Goal: Information Seeking & Learning: Learn about a topic

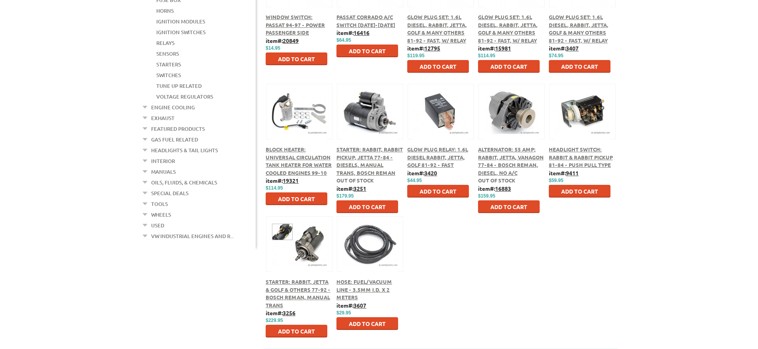
scroll to position [290, 0]
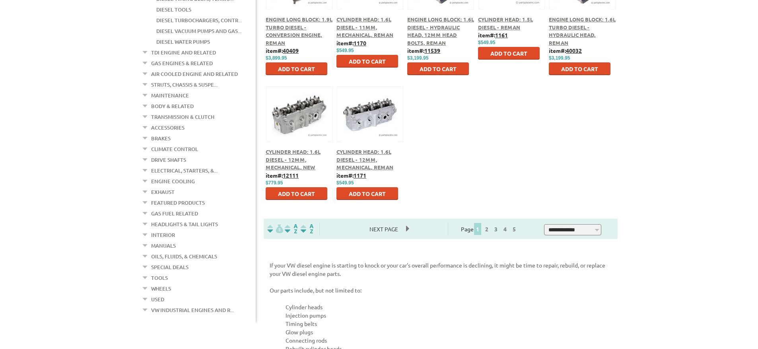
scroll to position [418, 0]
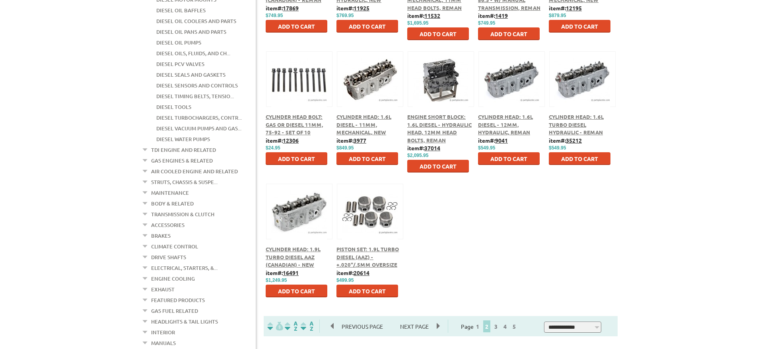
scroll to position [322, 0]
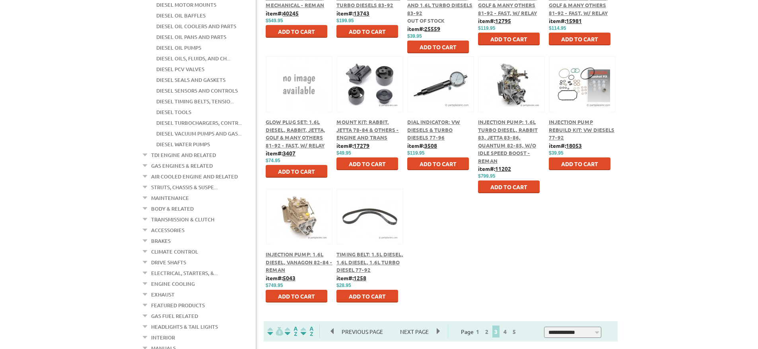
scroll to position [320, 0]
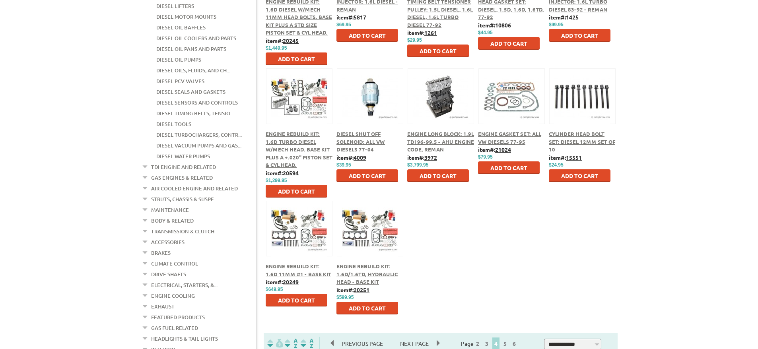
scroll to position [339, 0]
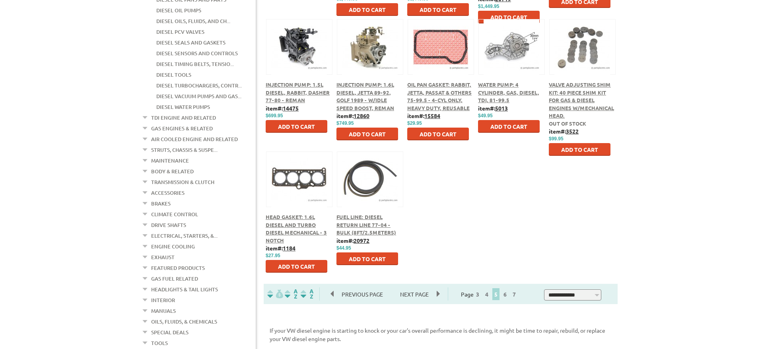
scroll to position [353, 0]
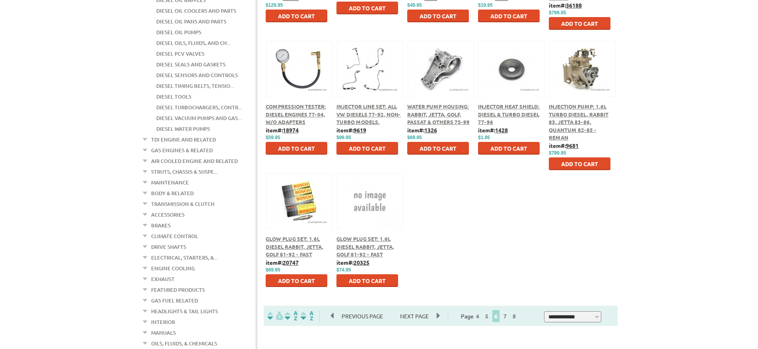
scroll to position [331, 0]
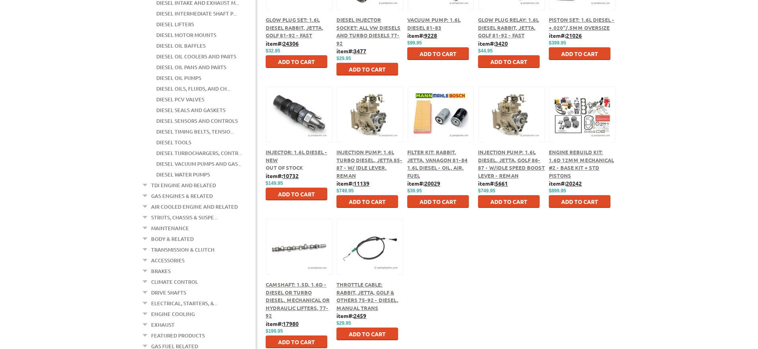
scroll to position [285, 0]
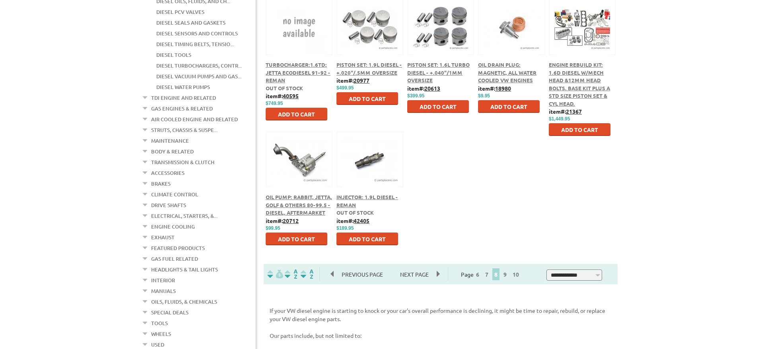
scroll to position [372, 0]
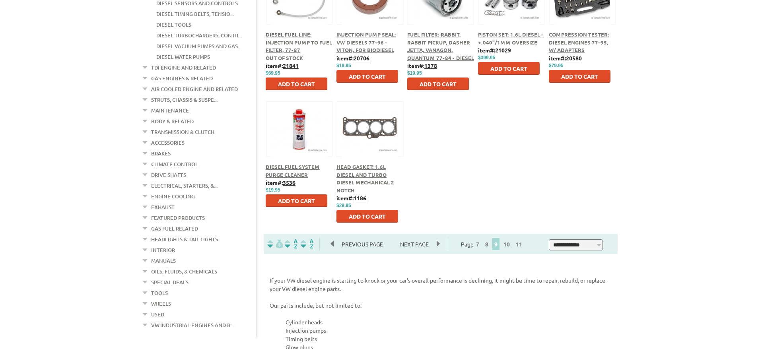
scroll to position [403, 0]
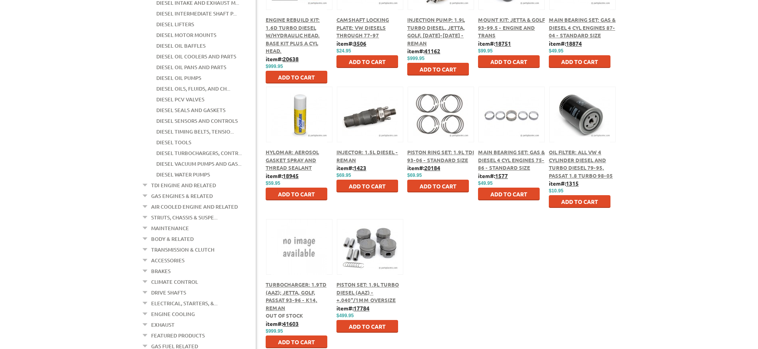
scroll to position [378, 0]
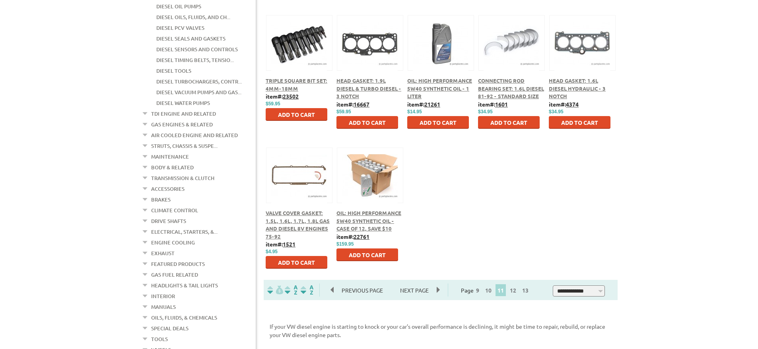
scroll to position [357, 0]
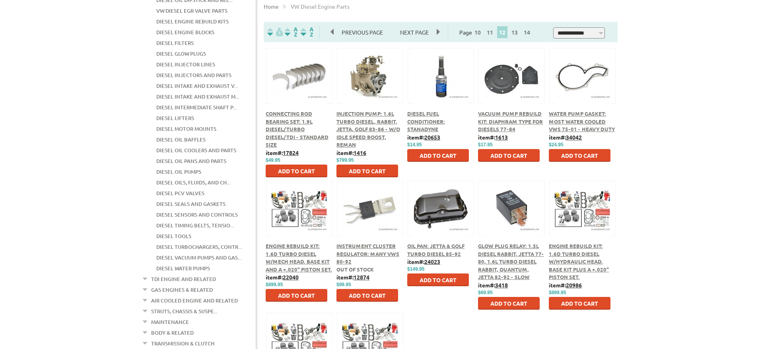
scroll to position [192, 0]
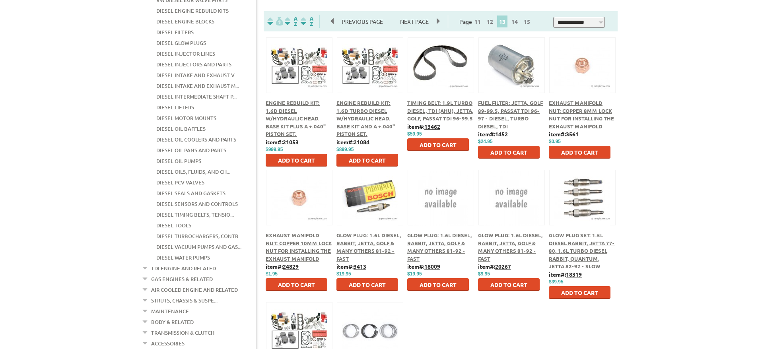
scroll to position [246, 0]
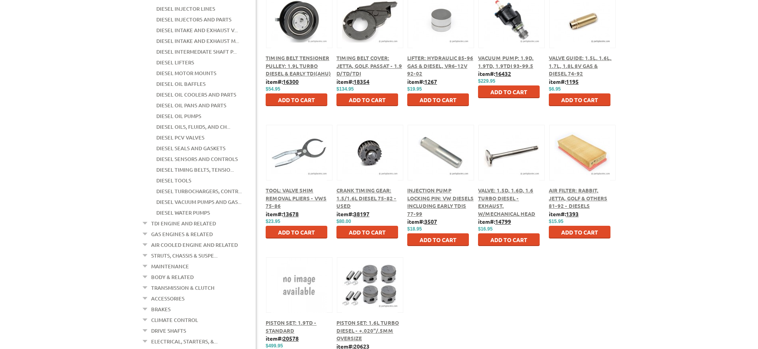
scroll to position [319, 0]
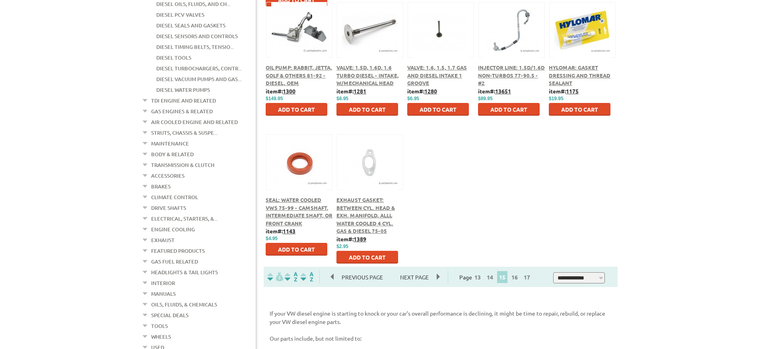
scroll to position [370, 0]
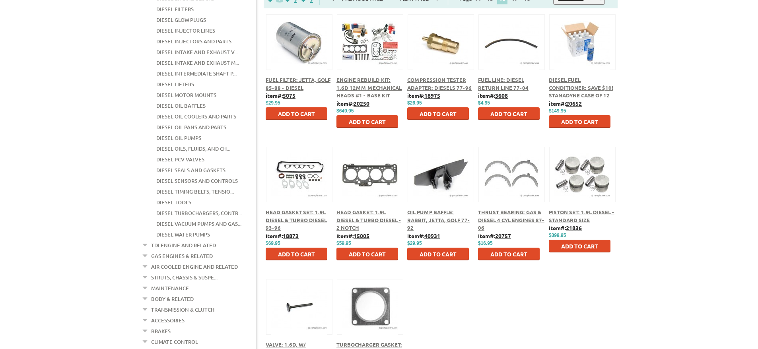
scroll to position [253, 0]
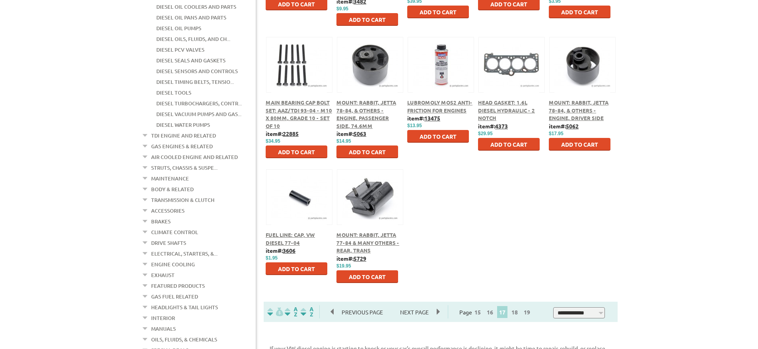
scroll to position [335, 0]
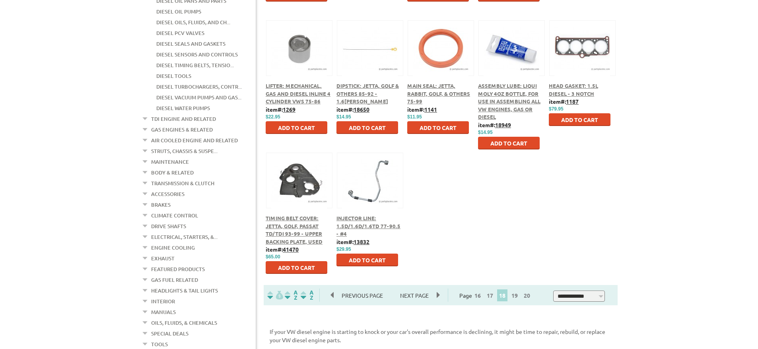
scroll to position [350, 0]
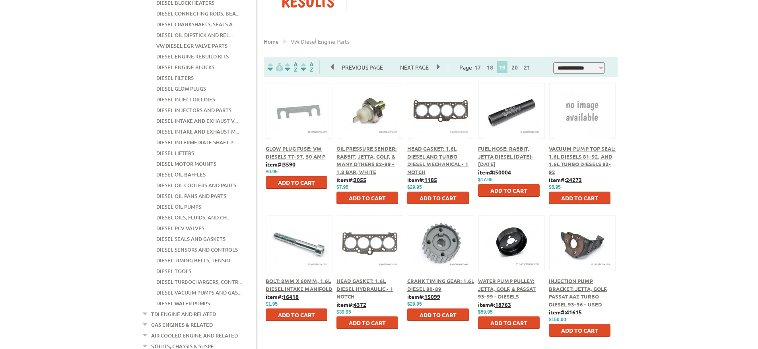
scroll to position [156, 0]
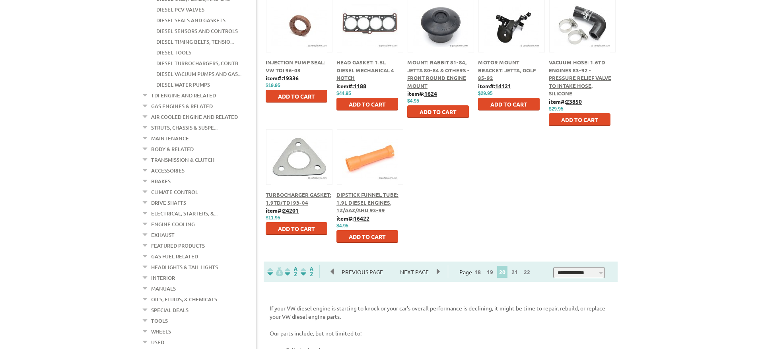
scroll to position [458, 0]
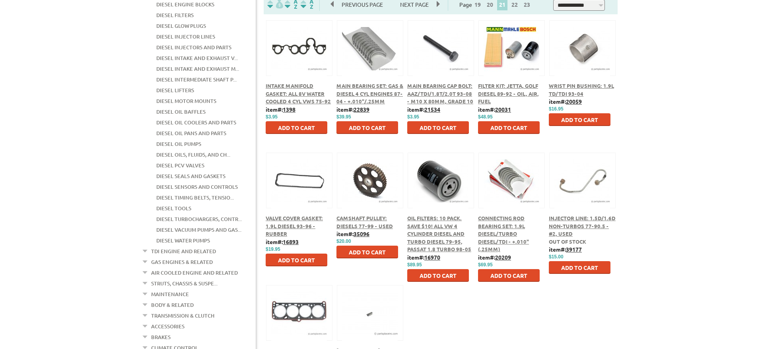
scroll to position [216, 0]
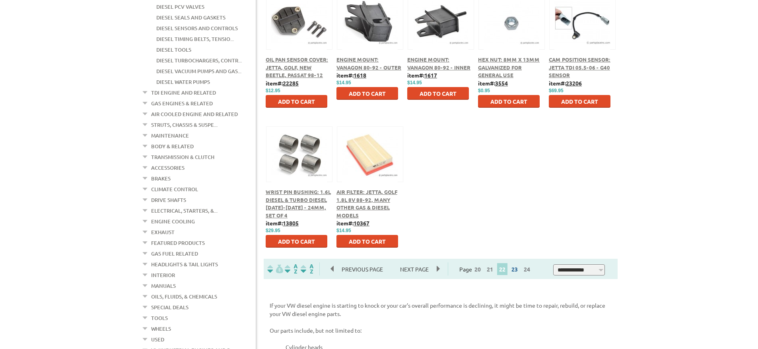
scroll to position [378, 0]
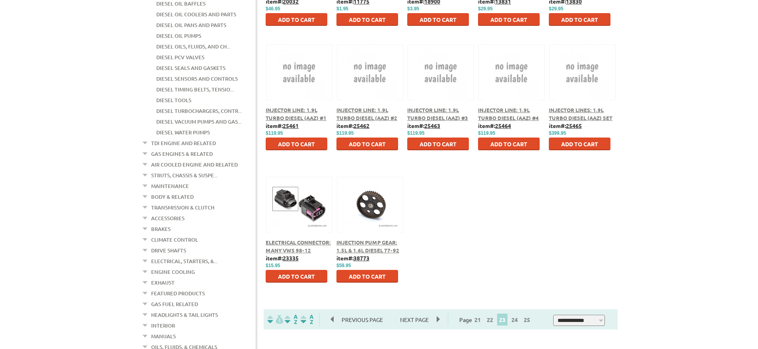
scroll to position [327, 0]
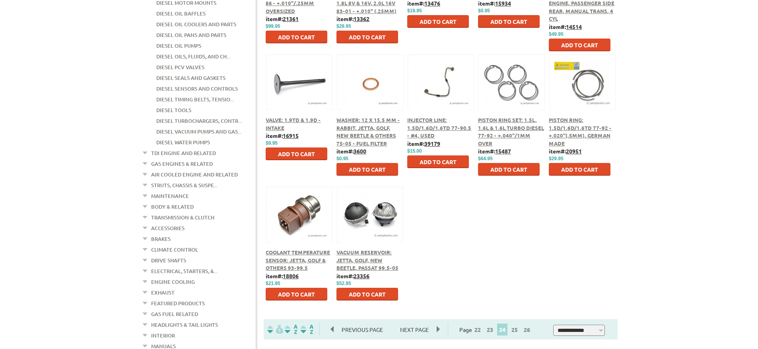
scroll to position [316, 0]
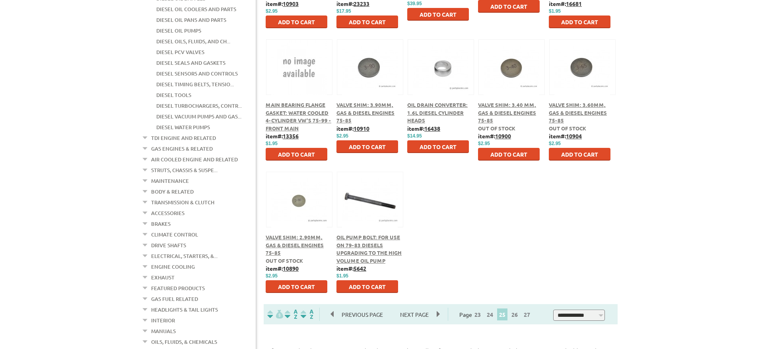
scroll to position [333, 0]
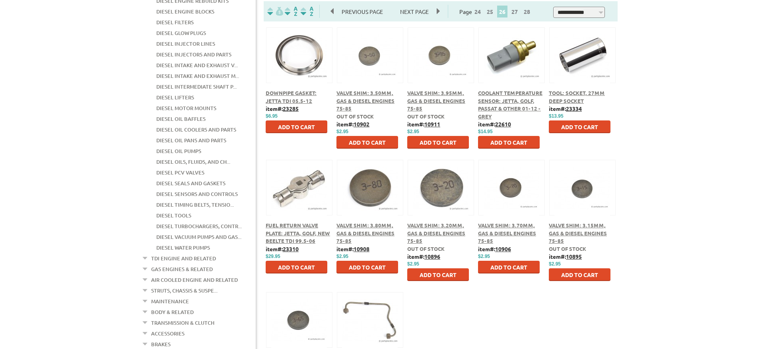
scroll to position [217, 0]
